Goal: Communication & Community: Participate in discussion

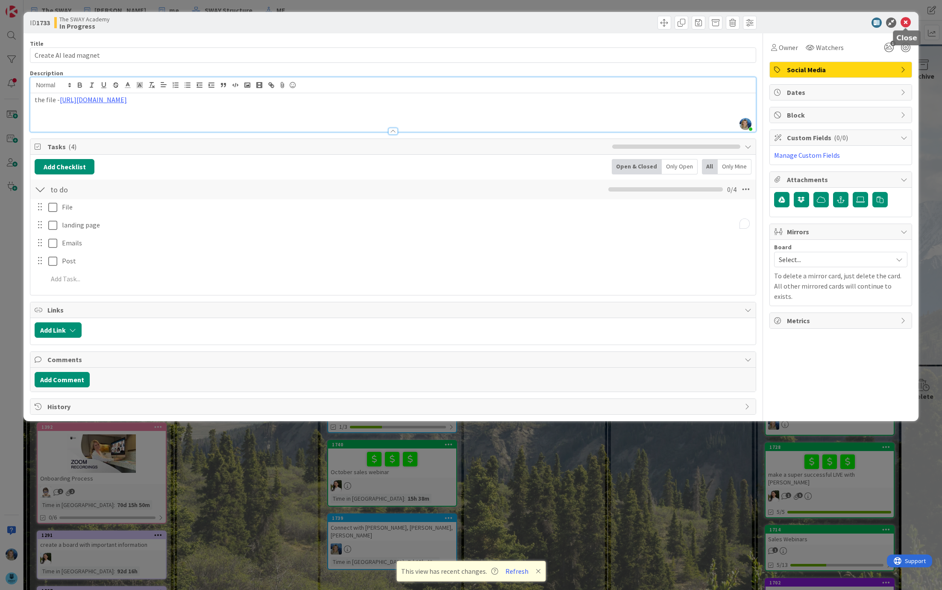
click at [906, 21] on icon at bounding box center [906, 23] width 10 height 10
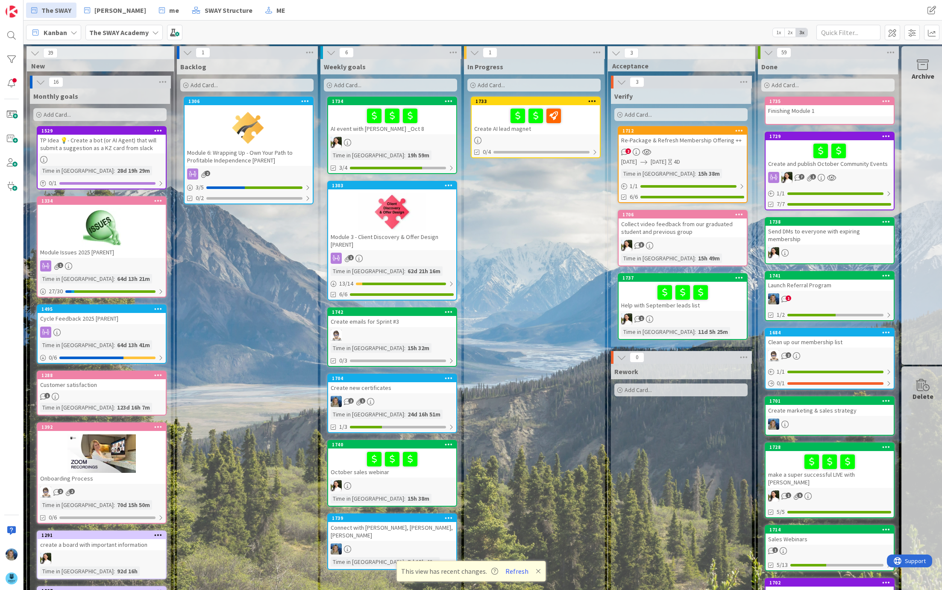
click at [495, 117] on div at bounding box center [535, 116] width 123 height 18
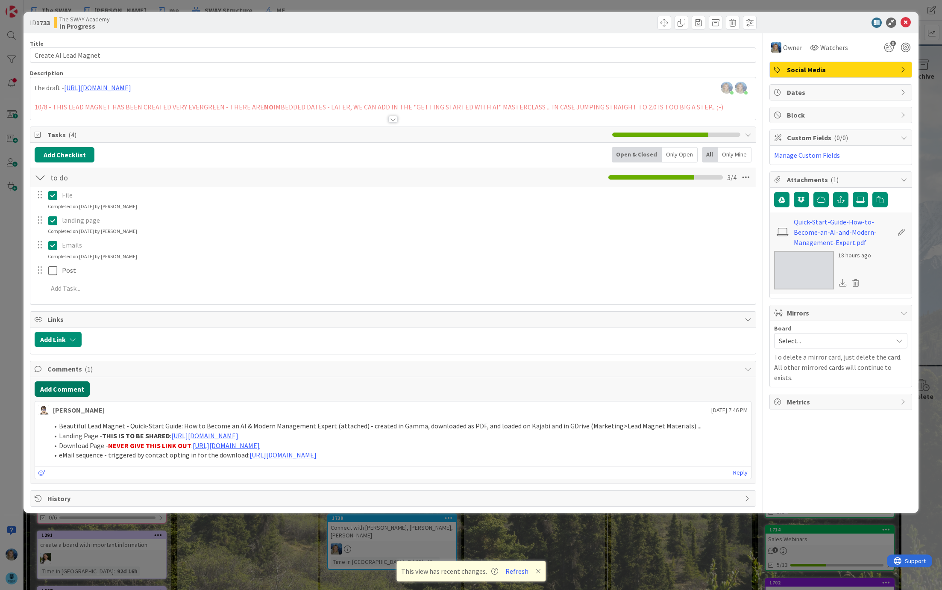
click at [63, 386] on button "Add Comment" at bounding box center [62, 388] width 55 height 15
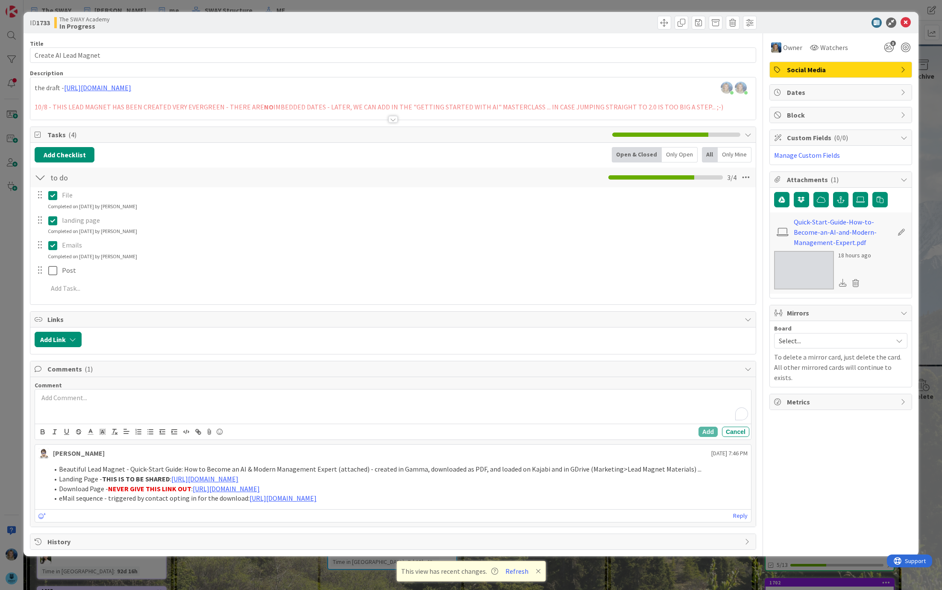
click at [92, 406] on div "To enrich screen reader interactions, please activate Accessibility in Grammarl…" at bounding box center [393, 406] width 716 height 34
click at [116, 411] on div "@ba Barbara Nekrasova" at bounding box center [393, 406] width 716 height 34
click at [332, 396] on p "﻿ @ Barbara Nekrasova ﻿ we need yiur help to make this file in good looking PDF…" at bounding box center [392, 399] width 709 height 12
click at [708, 427] on button "Add" at bounding box center [708, 431] width 19 height 10
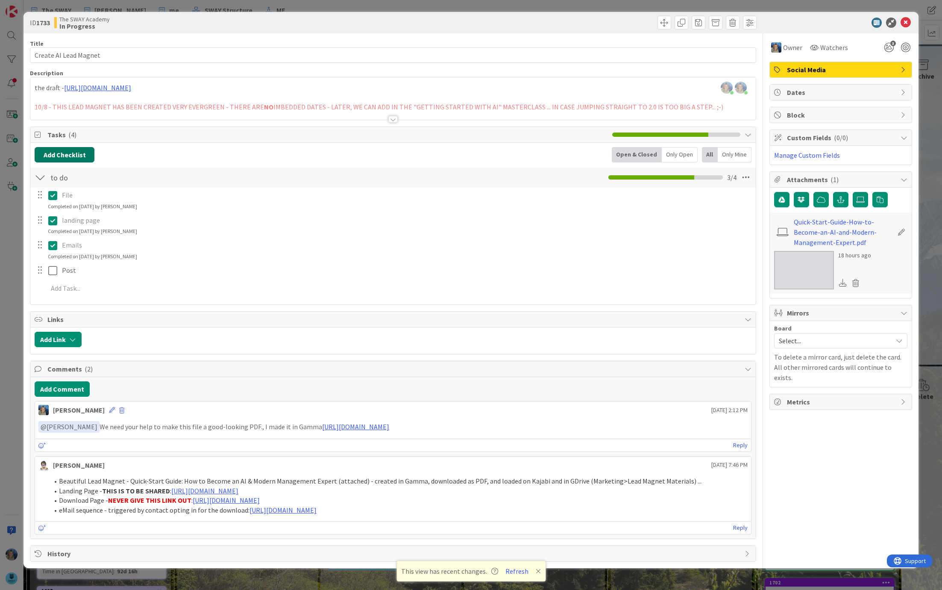
click at [76, 154] on button "Add Checklist" at bounding box center [65, 154] width 60 height 15
click at [74, 195] on input at bounding box center [105, 195] width 132 height 15
type input "new to do"
click at [52, 210] on button "Add" at bounding box center [50, 215] width 23 height 15
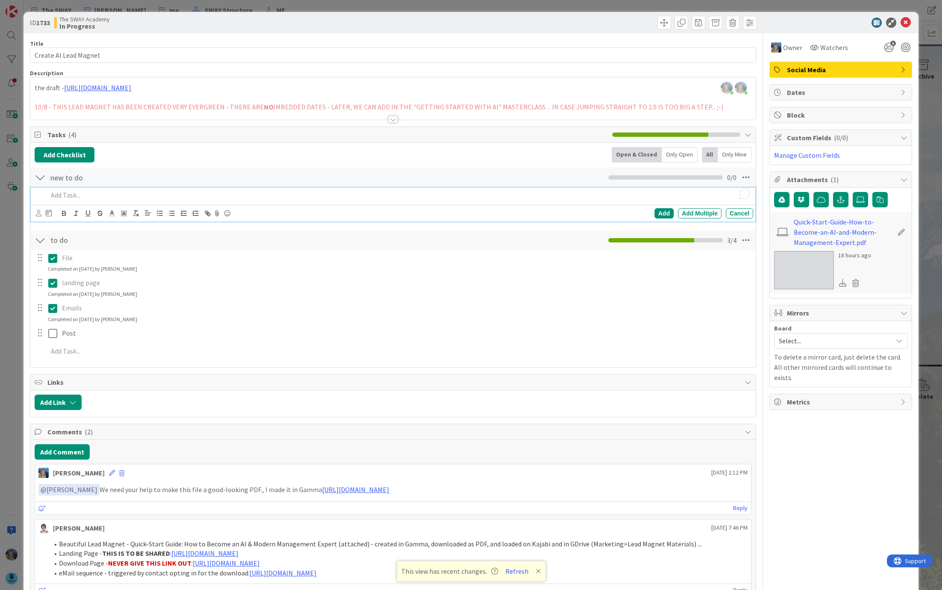
click at [72, 192] on p "To enrich screen reader interactions, please activate Accessibility in Grammarl…" at bounding box center [399, 195] width 702 height 10
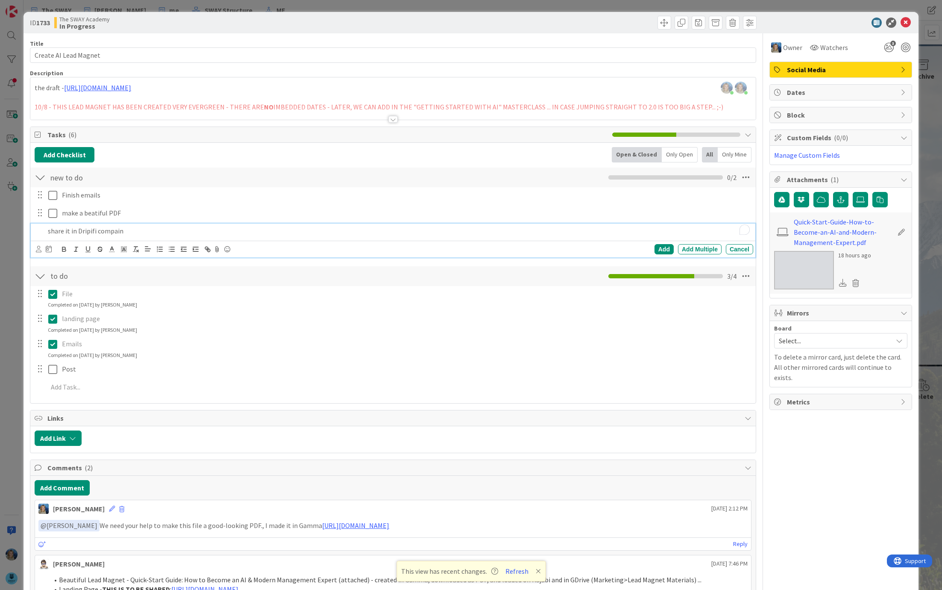
click at [138, 227] on p "share it in Dripifi compain" at bounding box center [399, 231] width 702 height 10
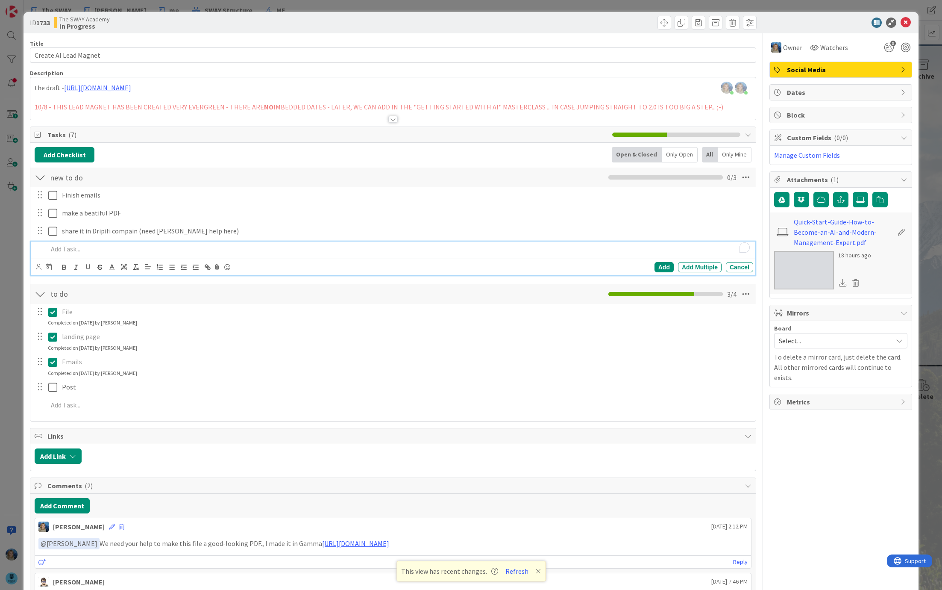
click at [89, 252] on p "To enrich screen reader interactions, please activate Accessibility in Grammarl…" at bounding box center [399, 249] width 702 height 10
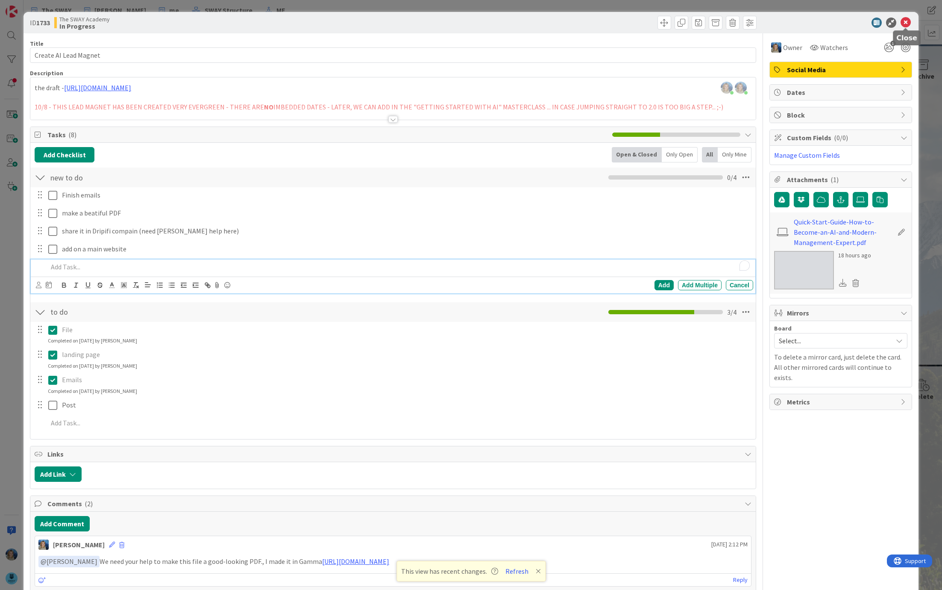
click at [906, 21] on icon at bounding box center [906, 23] width 10 height 10
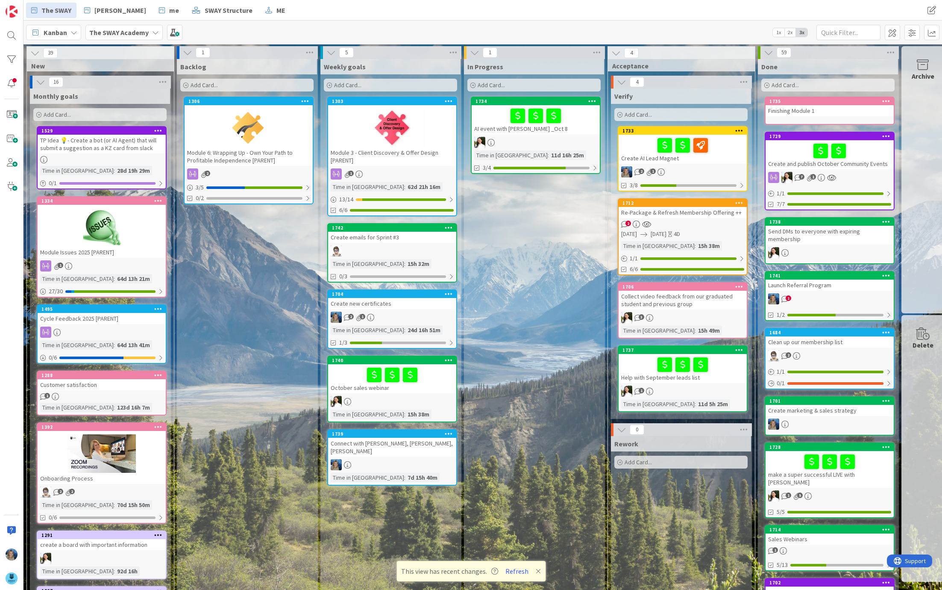
drag, startPoint x: 424, startPoint y: 137, endPoint x: 609, endPoint y: 2, distance: 228.4
click at [516, 134] on div "1734 AI event with Daniel _Oct 8 Time in Column : 11d 16h 25m 3/4" at bounding box center [536, 135] width 130 height 77
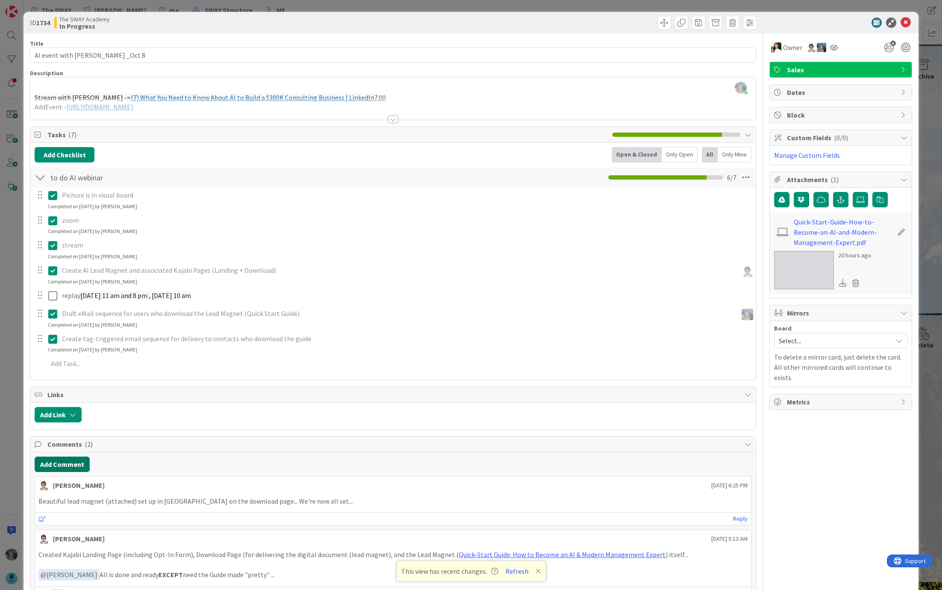
click at [74, 459] on button "Add Comment" at bounding box center [62, 463] width 55 height 15
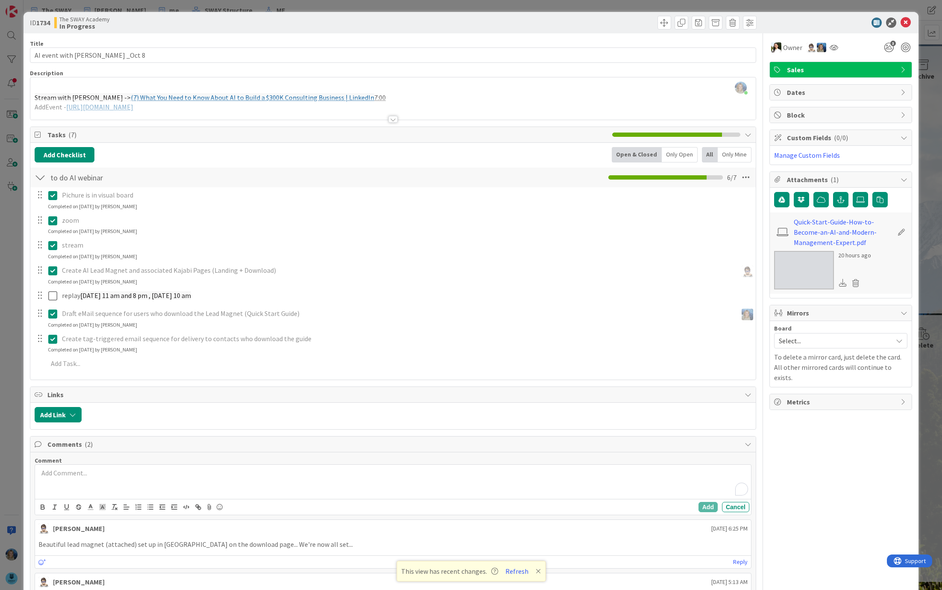
click at [85, 479] on div "To enrich screen reader interactions, please activate Accessibility in Grammarl…" at bounding box center [393, 482] width 716 height 34
click at [110, 484] on div "@f Ascencia Fike Komala" at bounding box center [393, 482] width 716 height 34
click at [300, 473] on p "﻿ @ Ascencia Fike Komala ﻿ We are moving ot on 21 of October - please orgonaze …" at bounding box center [392, 474] width 709 height 12
click at [708, 502] on button "Add" at bounding box center [708, 507] width 19 height 10
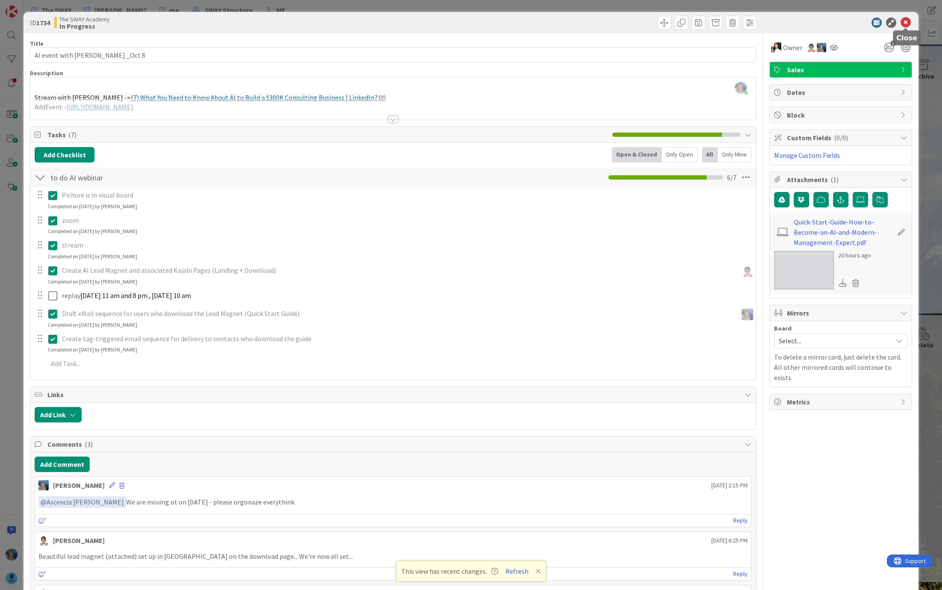
click at [903, 21] on icon at bounding box center [906, 23] width 10 height 10
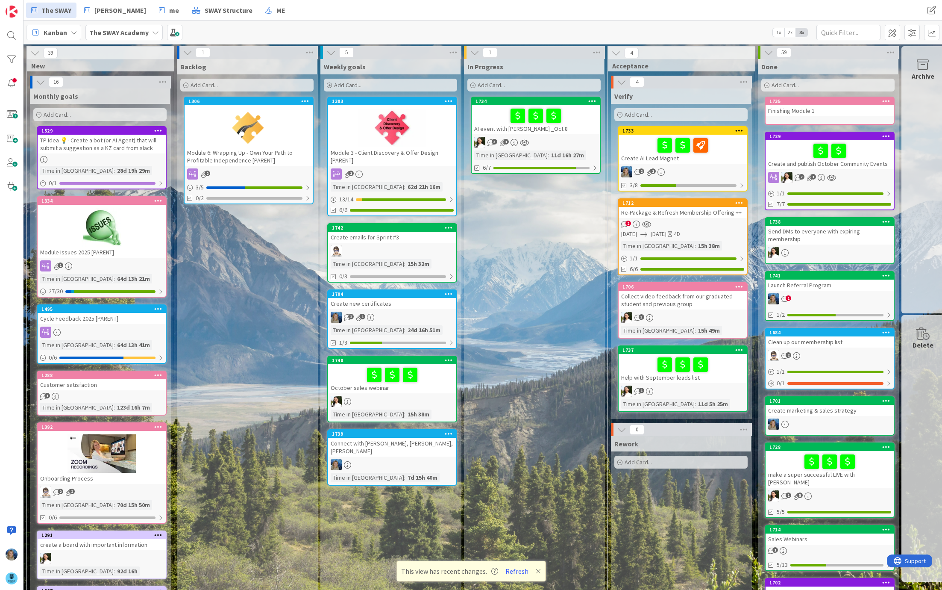
click at [417, 309] on div "1704 Create new certificates 2 1 Time in Column : 24d 16h 51m 1/3" at bounding box center [392, 318] width 130 height 59
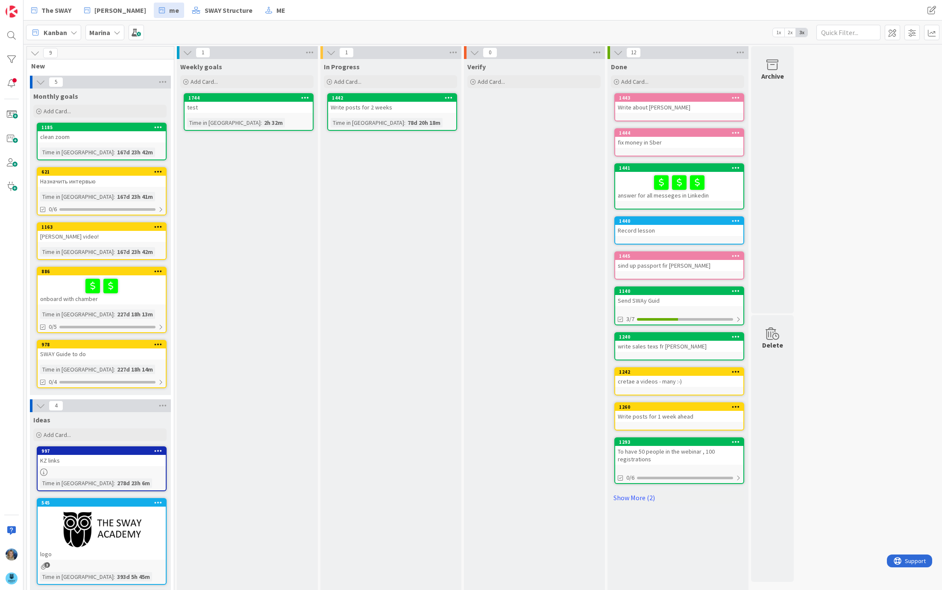
click at [65, 31] on span "Kanban" at bounding box center [56, 32] width 24 height 10
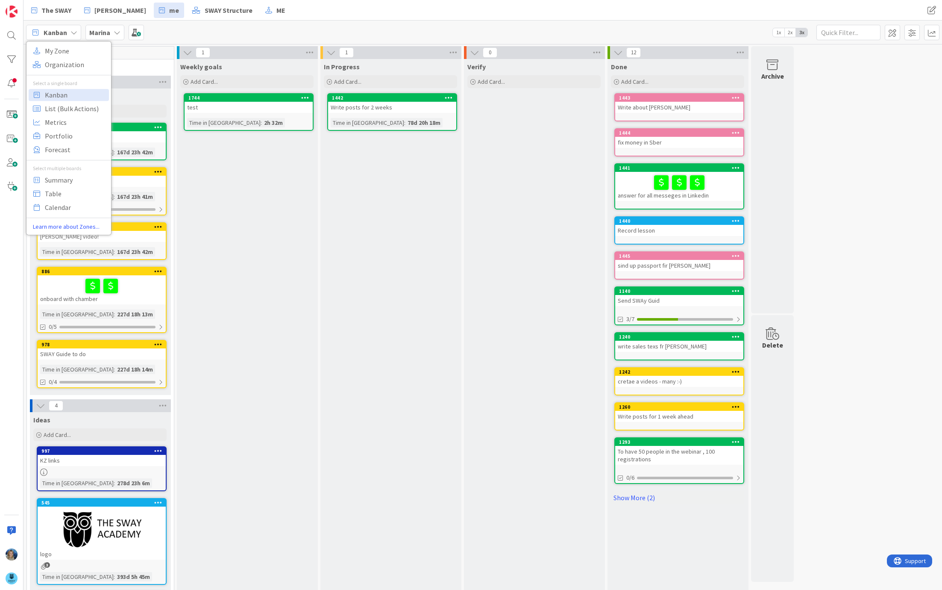
click at [182, 29] on div "Kanban My Zone Organization Select a single board Kanban List (Bulk Actions) Me…" at bounding box center [483, 33] width 919 height 24
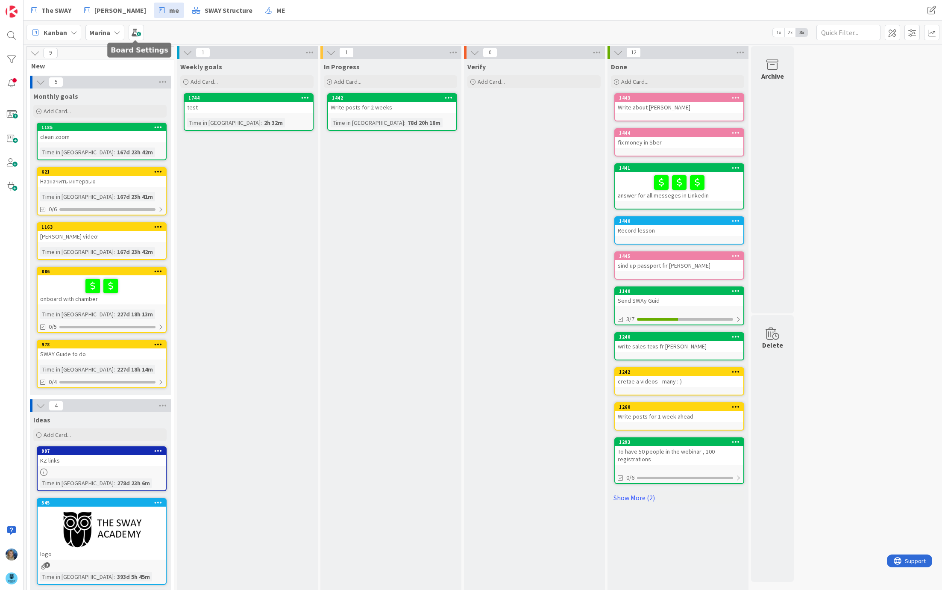
click at [114, 31] on icon at bounding box center [117, 32] width 7 height 7
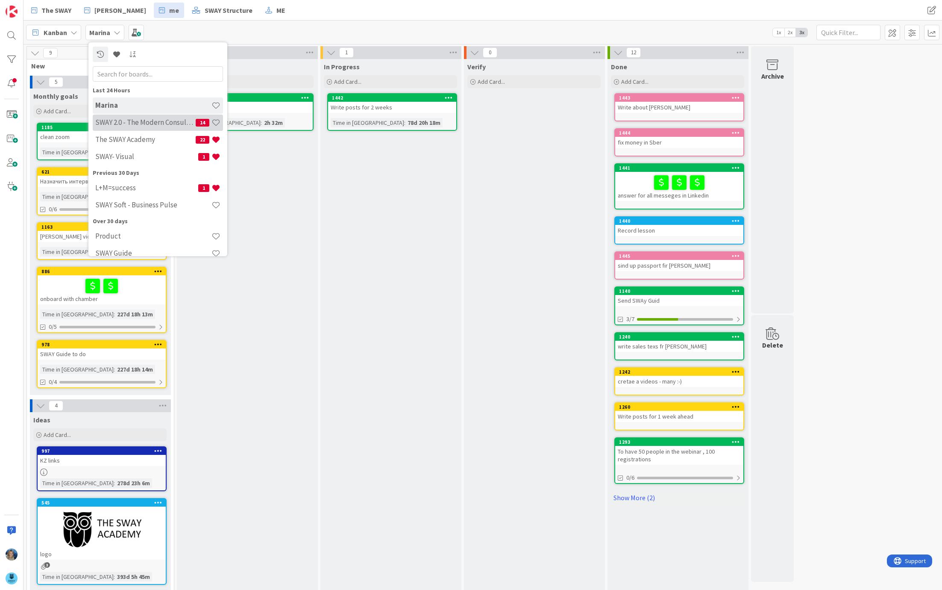
click at [104, 123] on h4 "SWAY 2.0 - The Modern Consulting Blueprint" at bounding box center [145, 122] width 100 height 9
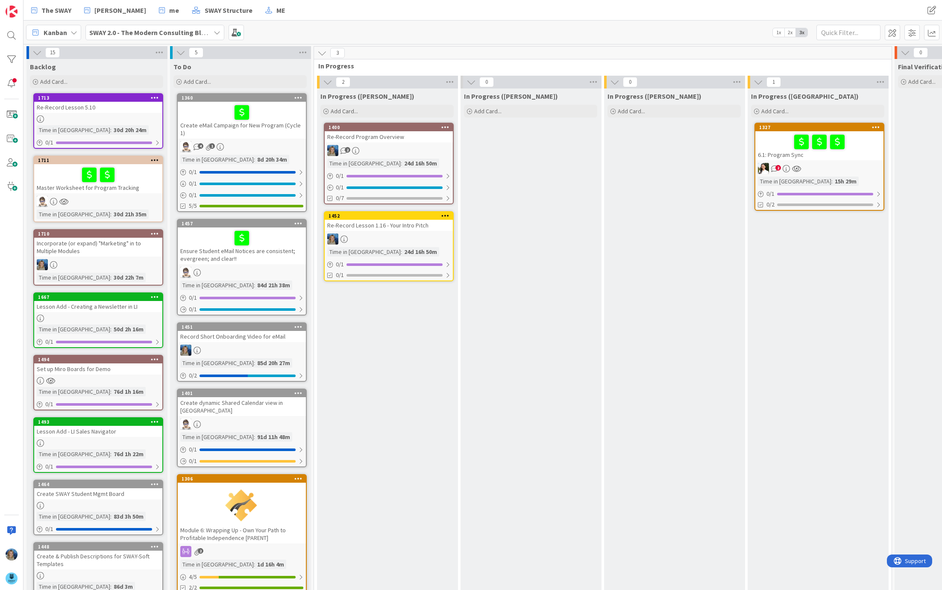
click at [191, 31] on b "SWAY 2.0 - The Modern Consulting Blueprint" at bounding box center [156, 32] width 135 height 9
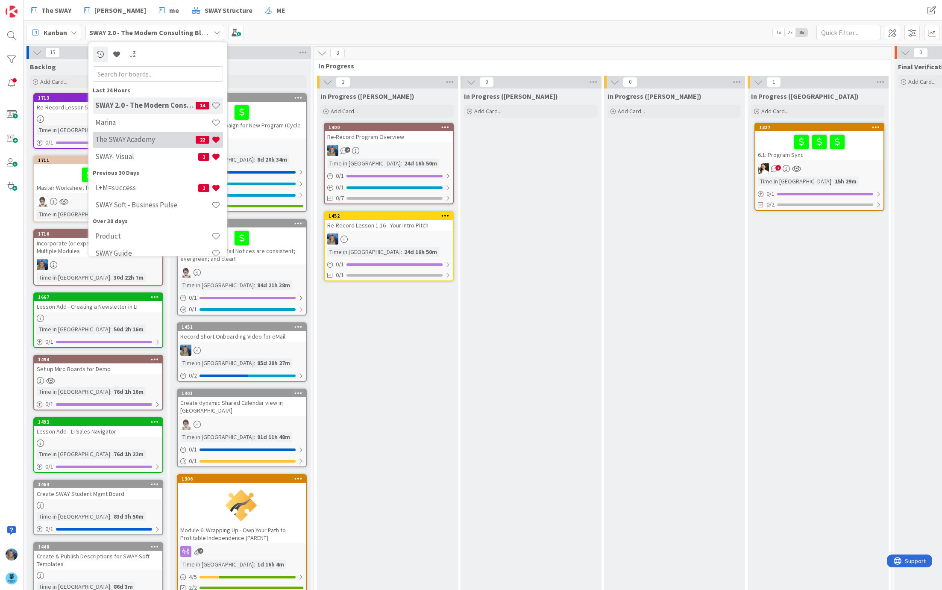
click at [150, 137] on h4 "The SWAY Academy" at bounding box center [145, 139] width 100 height 9
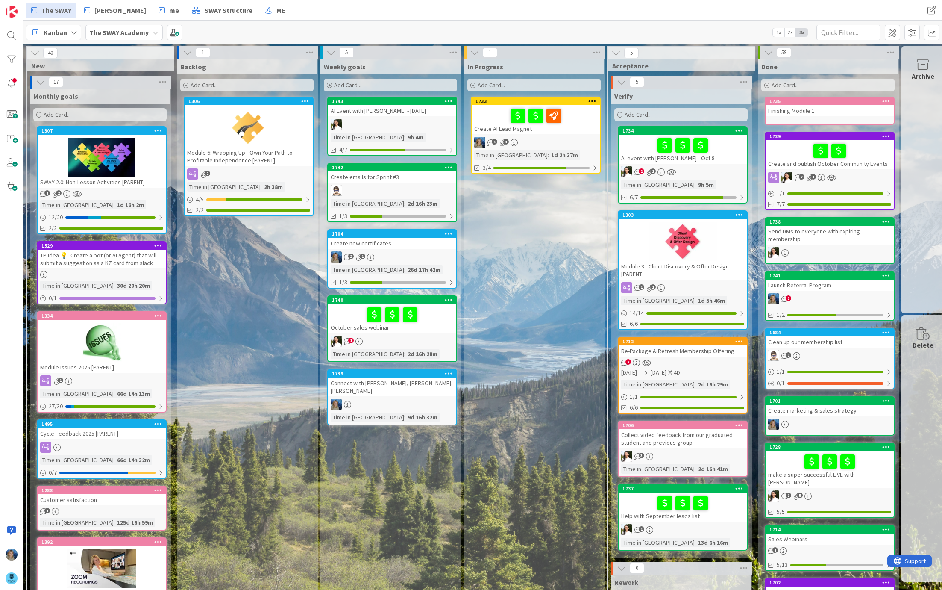
scroll to position [0, 4]
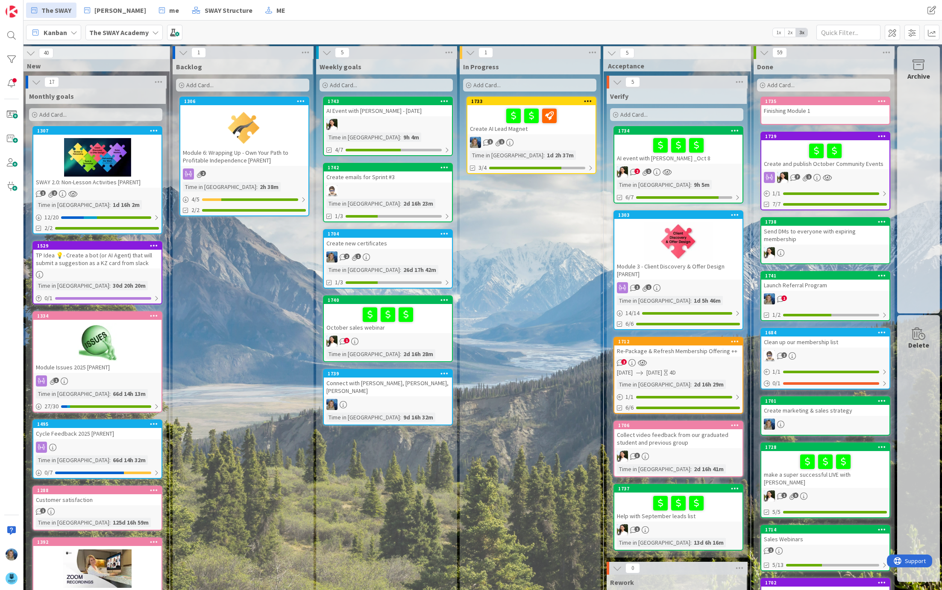
click at [485, 115] on div at bounding box center [531, 116] width 123 height 18
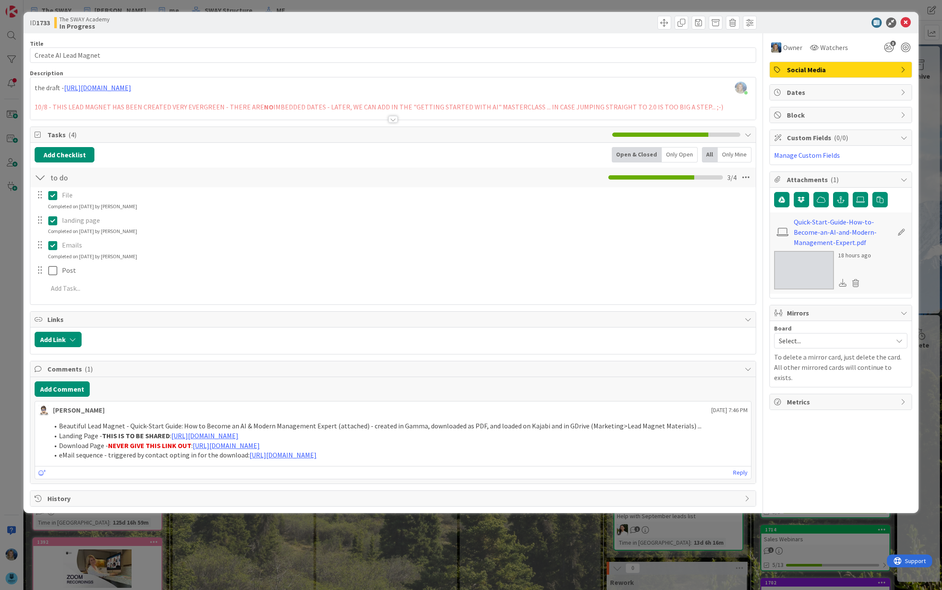
click at [188, 108] on div at bounding box center [393, 109] width 726 height 22
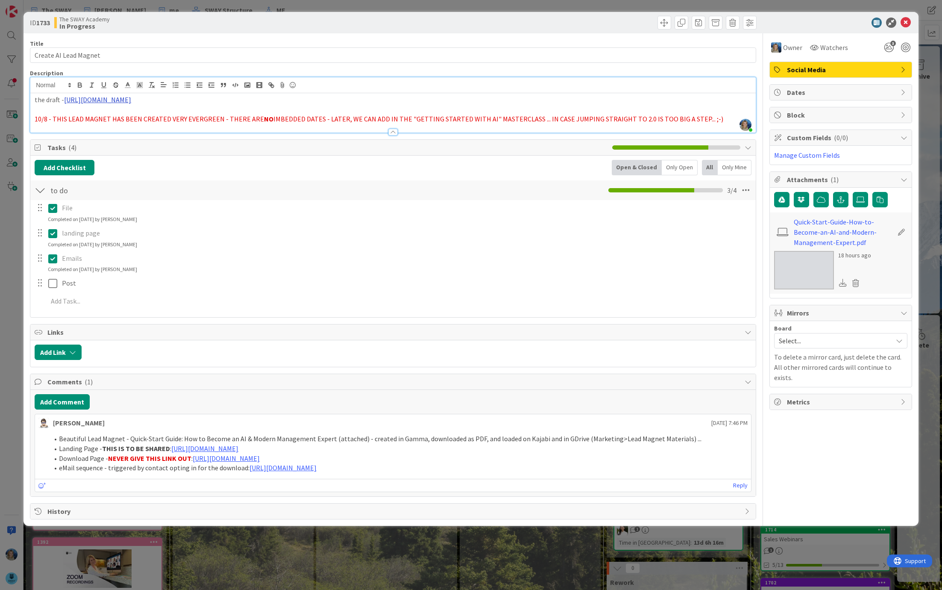
click at [131, 101] on link "https://docs.google.com/document/d/1I7cWm6brE_j0_q6ZW_QBy94ToNqQ6A733DcJrvrUlVg…" at bounding box center [97, 99] width 67 height 9
click at [233, 115] on link "https://docs.google.com/document/d/1I7cWm6brE_j0_q6ZW_QBy94ToNqQ6A733DcJrvrUlVg…" at bounding box center [249, 116] width 59 height 11
click at [61, 400] on button "Add Comment" at bounding box center [62, 401] width 55 height 15
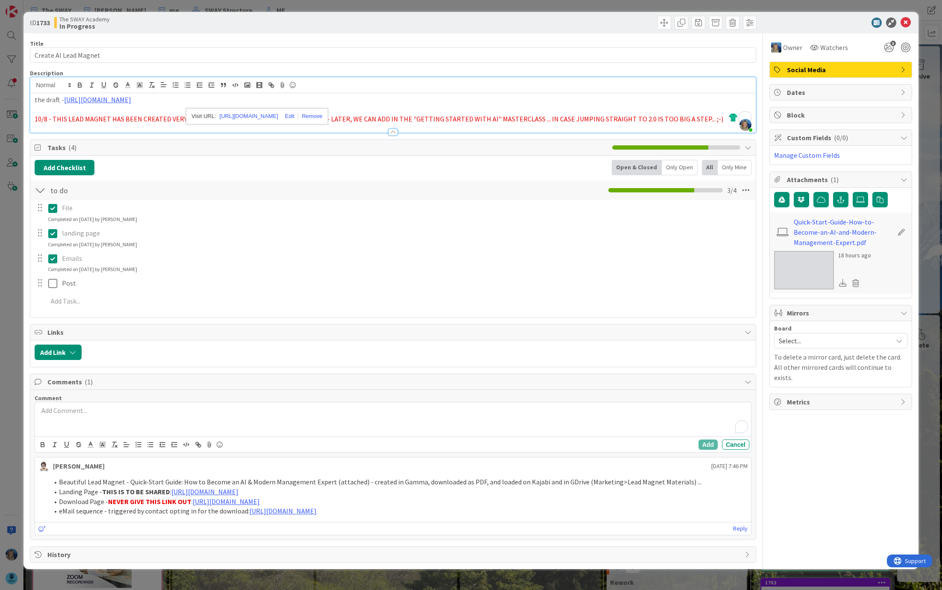
click at [69, 414] on div "To enrich screen reader interactions, please activate Accessibility in Grammarl…" at bounding box center [393, 419] width 716 height 34
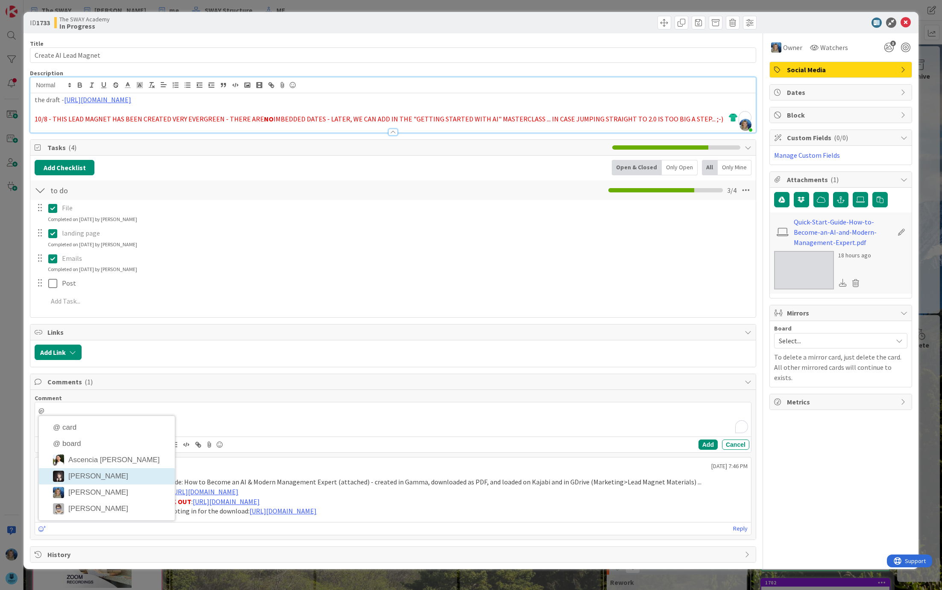
click at [100, 468] on div "Comment @ @ card @ board Ascencia Fike Komala Barbara Nekrasova Marina Alex Tan…" at bounding box center [393, 465] width 726 height 150
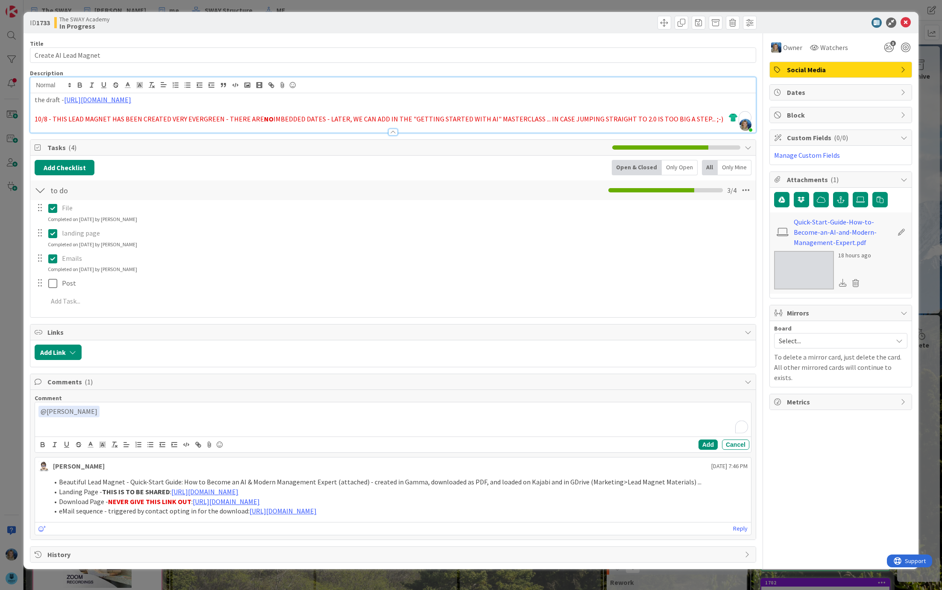
click at [128, 410] on p "﻿ @ Barbara Nekrasova ﻿" at bounding box center [392, 412] width 709 height 12
click at [300, 417] on div "﻿ @ Barbara Nekrasova ﻿ we will need your help to make a good PDF - i made it i…" at bounding box center [393, 419] width 716 height 34
click at [305, 411] on p "﻿ @ Barbara Nekrasova ﻿ we will need your help to make a good PDF - i made it i…" at bounding box center [392, 412] width 709 height 12
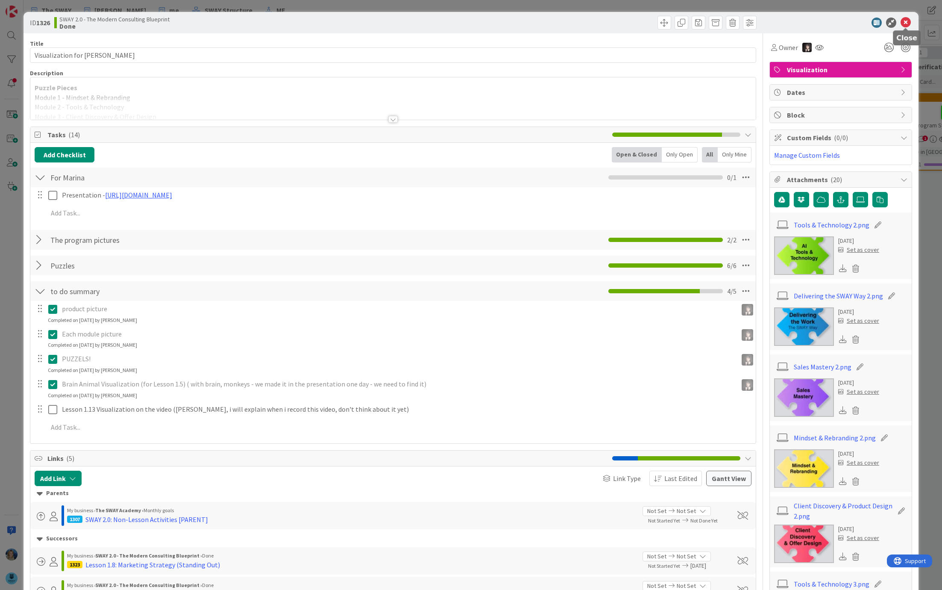
click at [908, 21] on icon at bounding box center [906, 23] width 10 height 10
